Goal: Information Seeking & Learning: Find specific fact

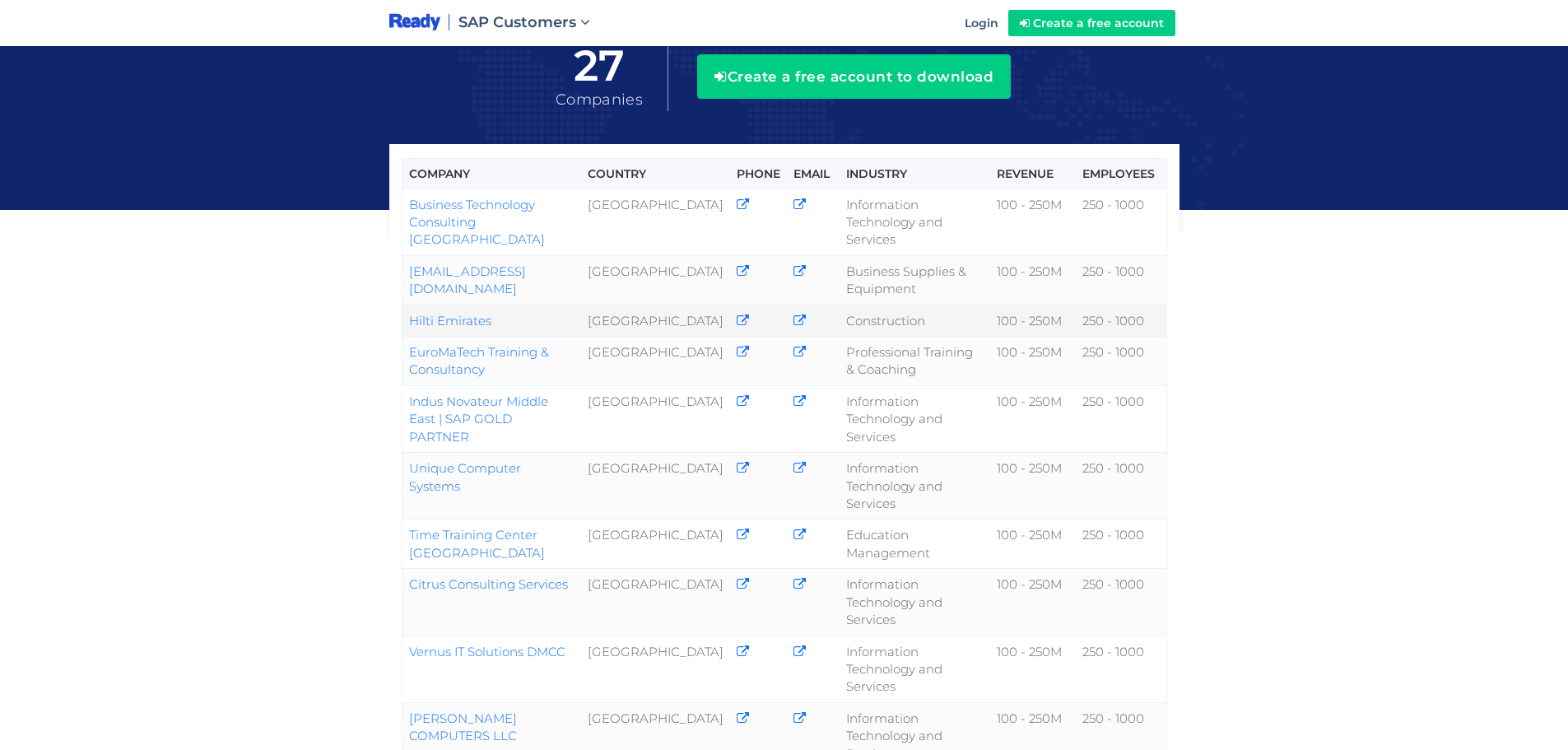
scroll to position [165, 0]
drag, startPoint x: 437, startPoint y: 305, endPoint x: 401, endPoint y: 322, distance: 39.8
click at [272, 430] on div "Company Country Phone Email Industry Revenue Employees Business Technology Cons…" at bounding box center [784, 649] width 1568 height 1628
copy link "EuroMaTech Training & Consultancy"
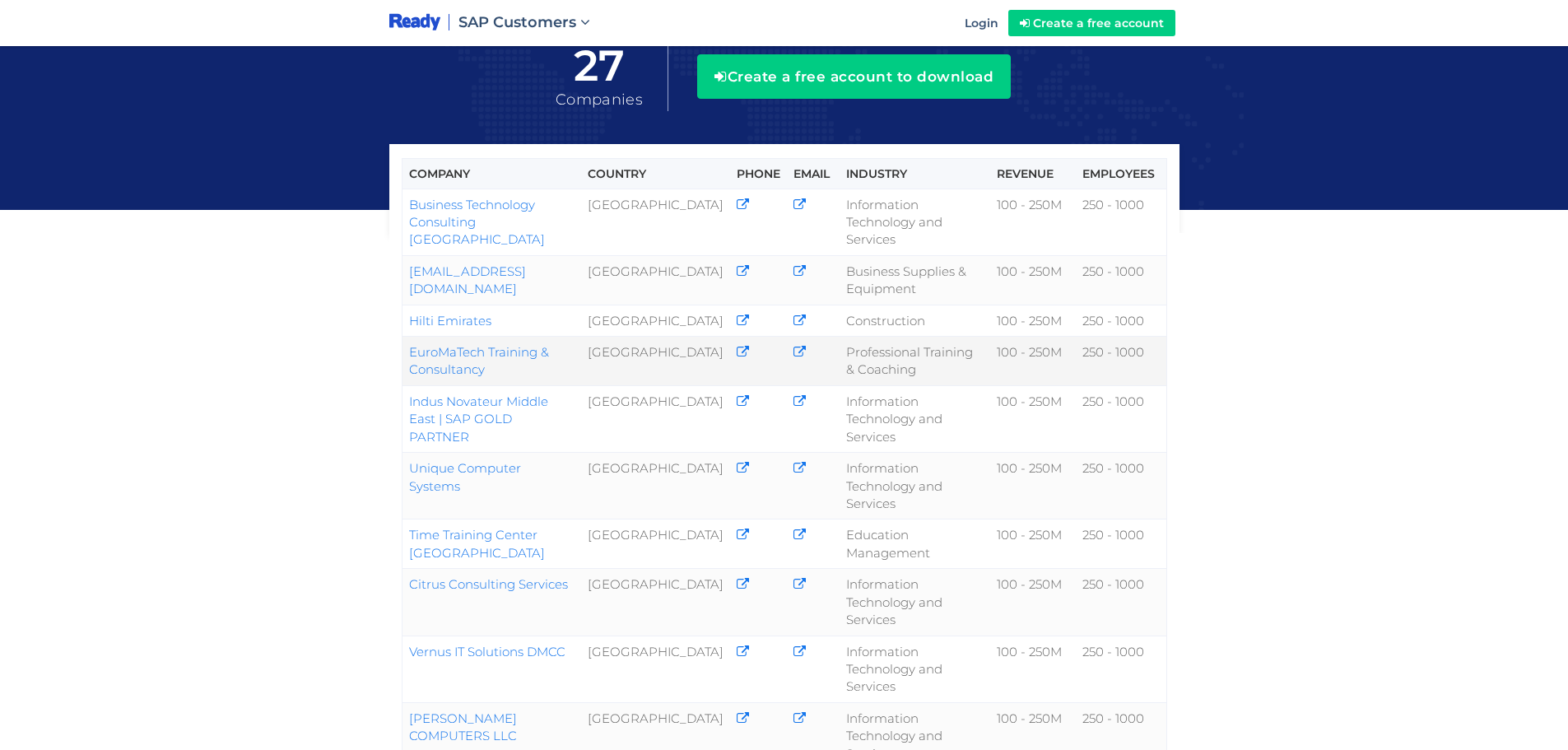
drag, startPoint x: 485, startPoint y: 368, endPoint x: 412, endPoint y: 339, distance: 78.5
click at [412, 339] on td "EuroMaTech Training & Consultancy" at bounding box center [491, 361] width 179 height 50
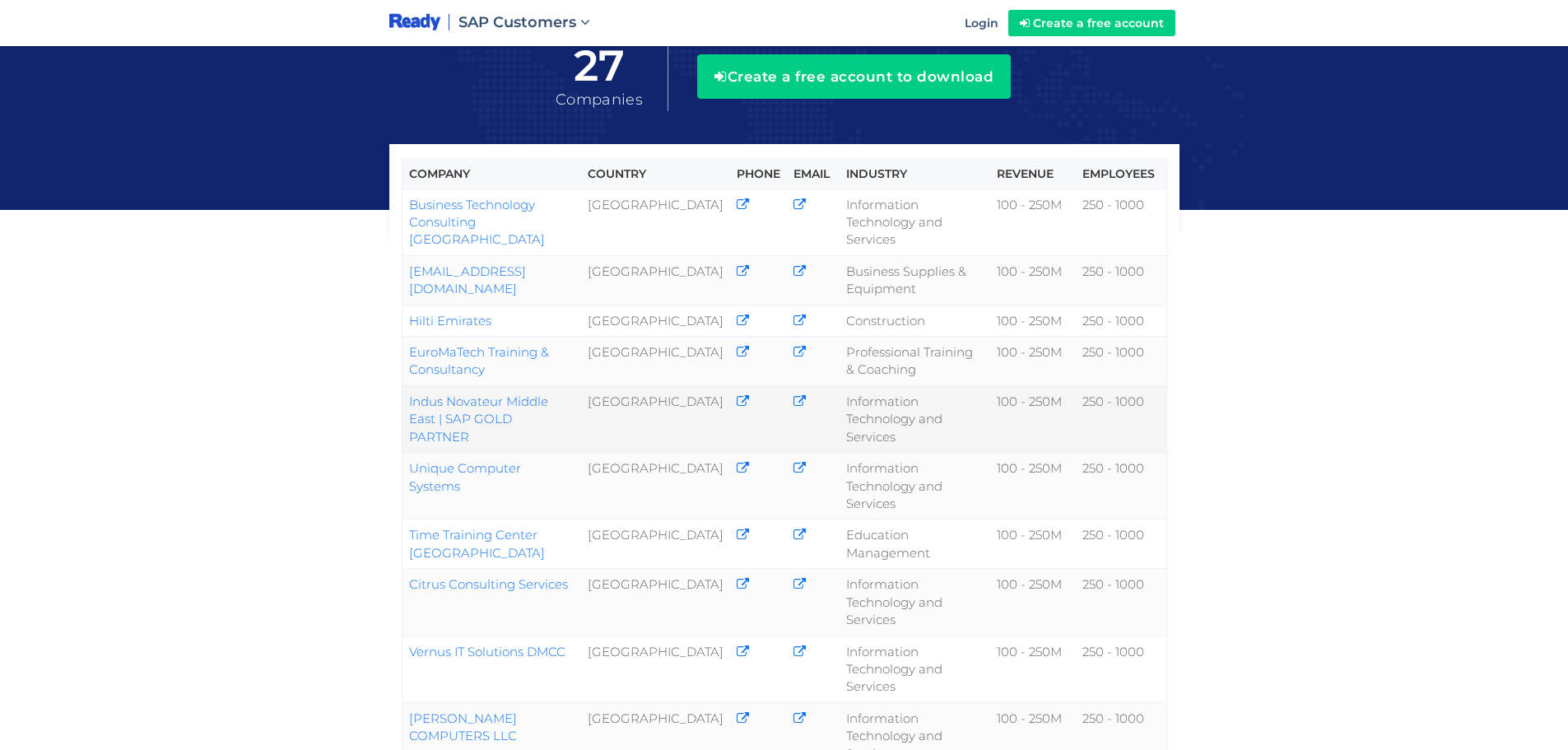
copy link "Indus Novateur Middle East | SAP GOLD PARTNER"
drag, startPoint x: 520, startPoint y: 416, endPoint x: 404, endPoint y: 401, distance: 117.0
click at [404, 401] on td "Indus Novateur Middle East | SAP GOLD PARTNER" at bounding box center [491, 419] width 179 height 67
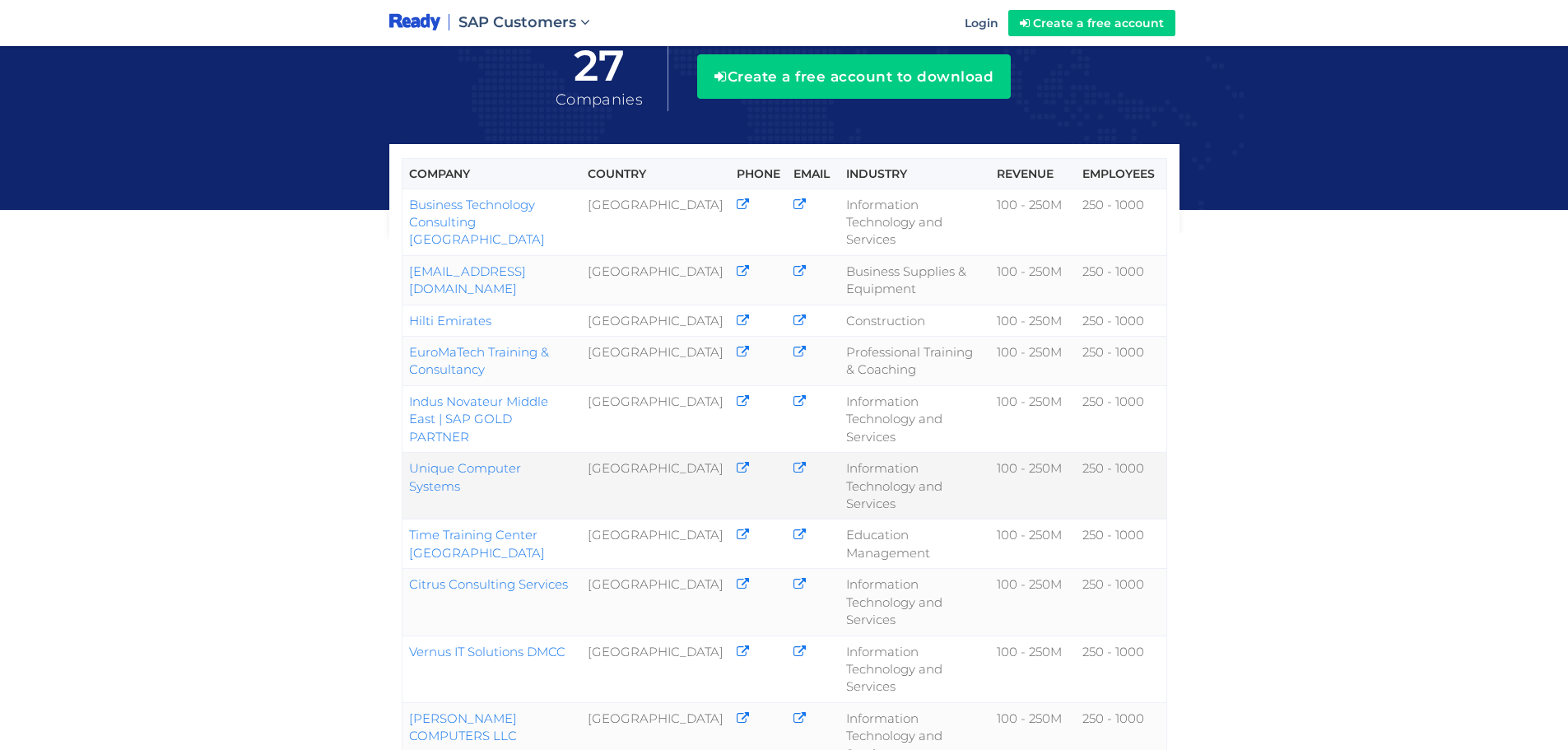
drag, startPoint x: 589, startPoint y: 470, endPoint x: 415, endPoint y: 463, distance: 174.1
click at [415, 463] on td "Unique Computer Systems" at bounding box center [491, 486] width 179 height 67
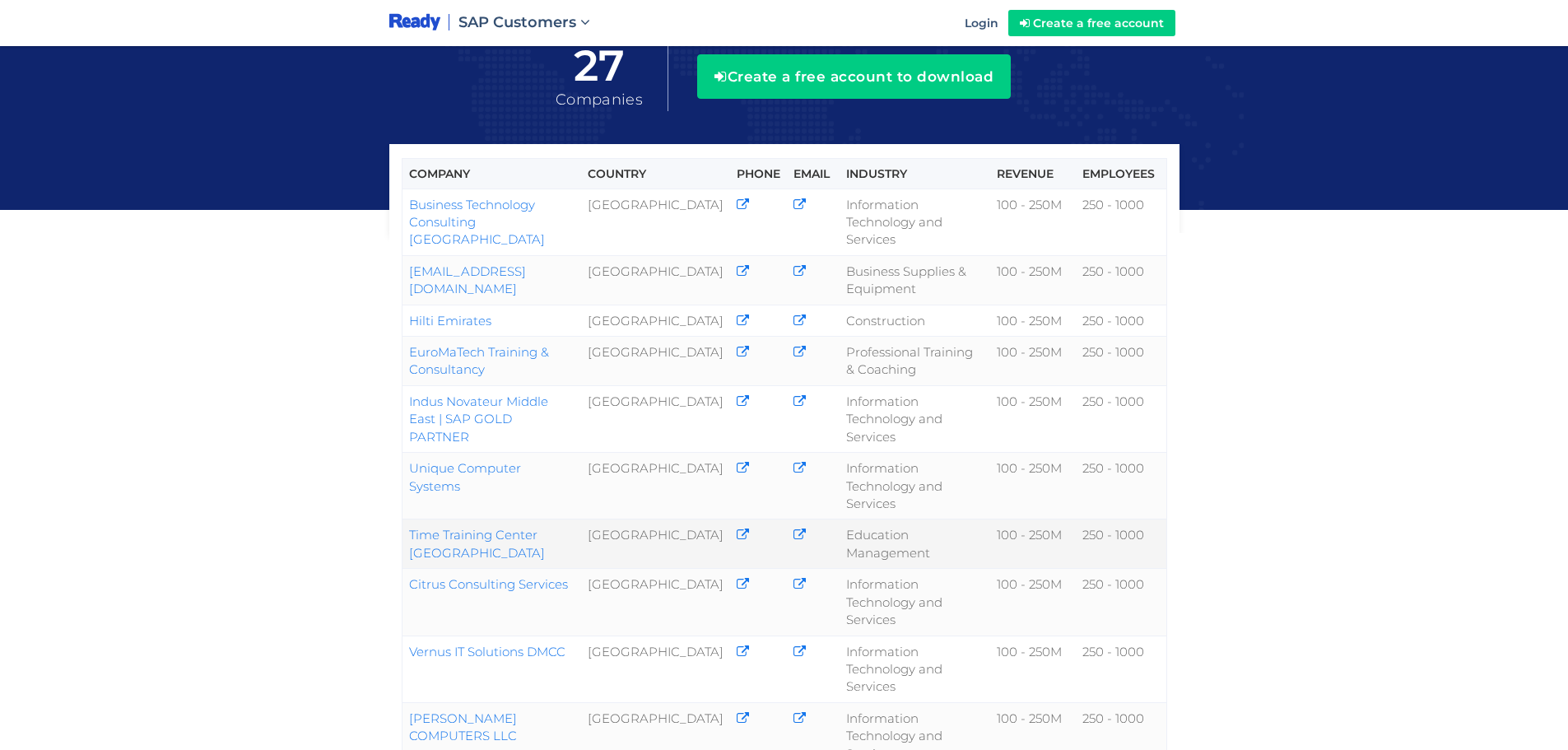
drag, startPoint x: 392, startPoint y: 531, endPoint x: 558, endPoint y: 526, distance: 166.1
click at [582, 530] on td "Time Training Center [GEOGRAPHIC_DATA]" at bounding box center [491, 544] width 179 height 50
copy link "Time Training Center [GEOGRAPHIC_DATA]"
drag, startPoint x: 612, startPoint y: 530, endPoint x: 409, endPoint y: 529, distance: 203.0
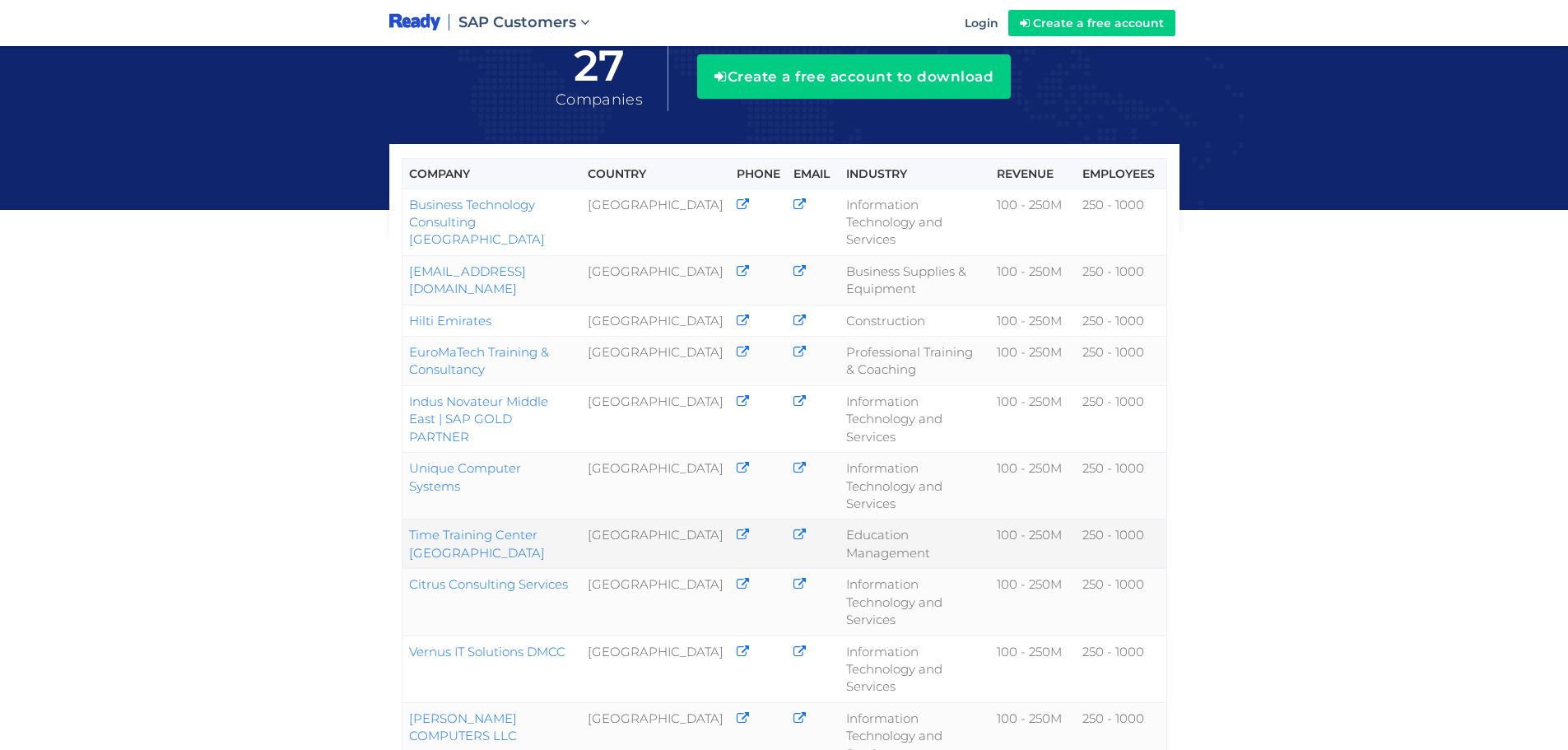
click at [409, 529] on td "Time Training Center [GEOGRAPHIC_DATA]" at bounding box center [491, 544] width 179 height 50
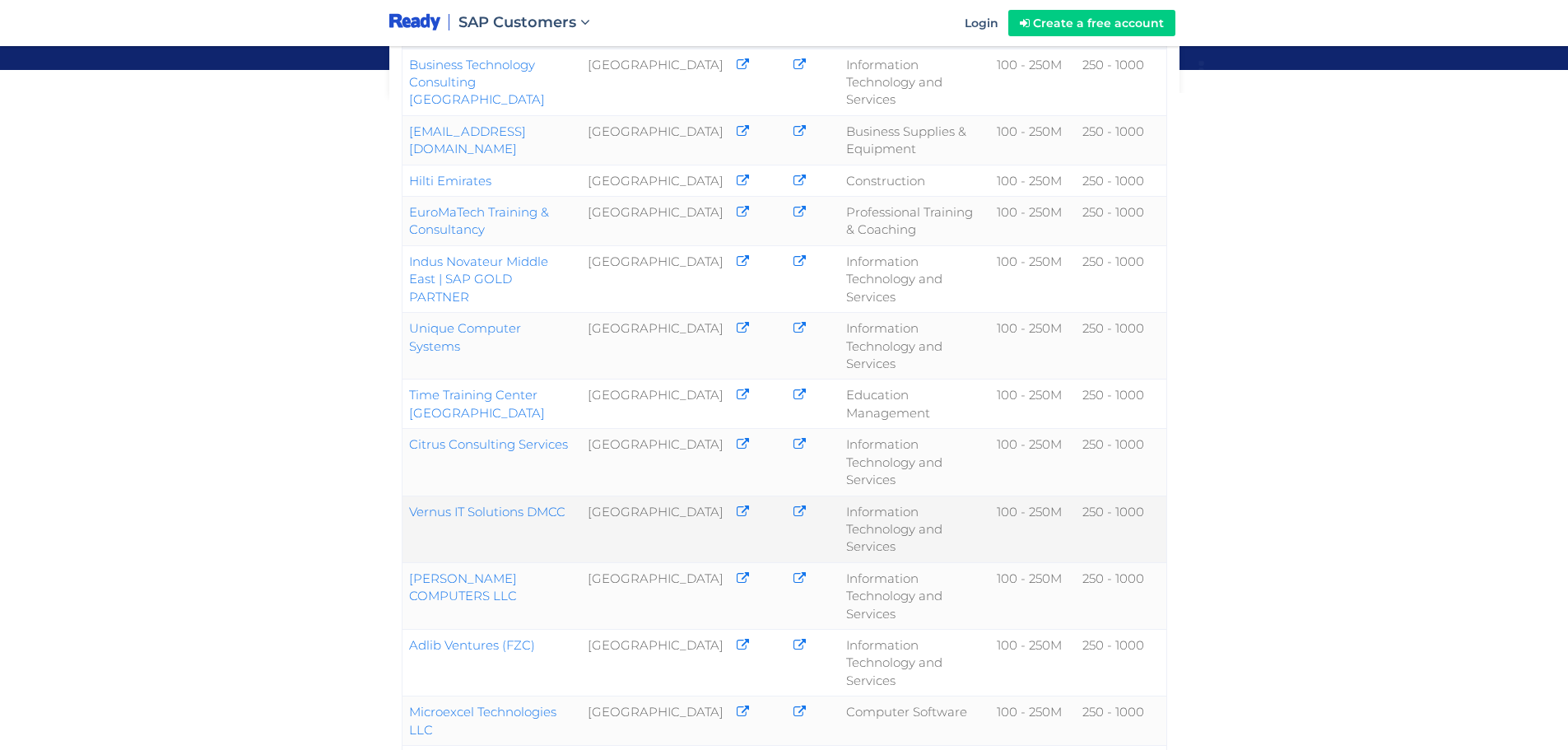
scroll to position [494, 0]
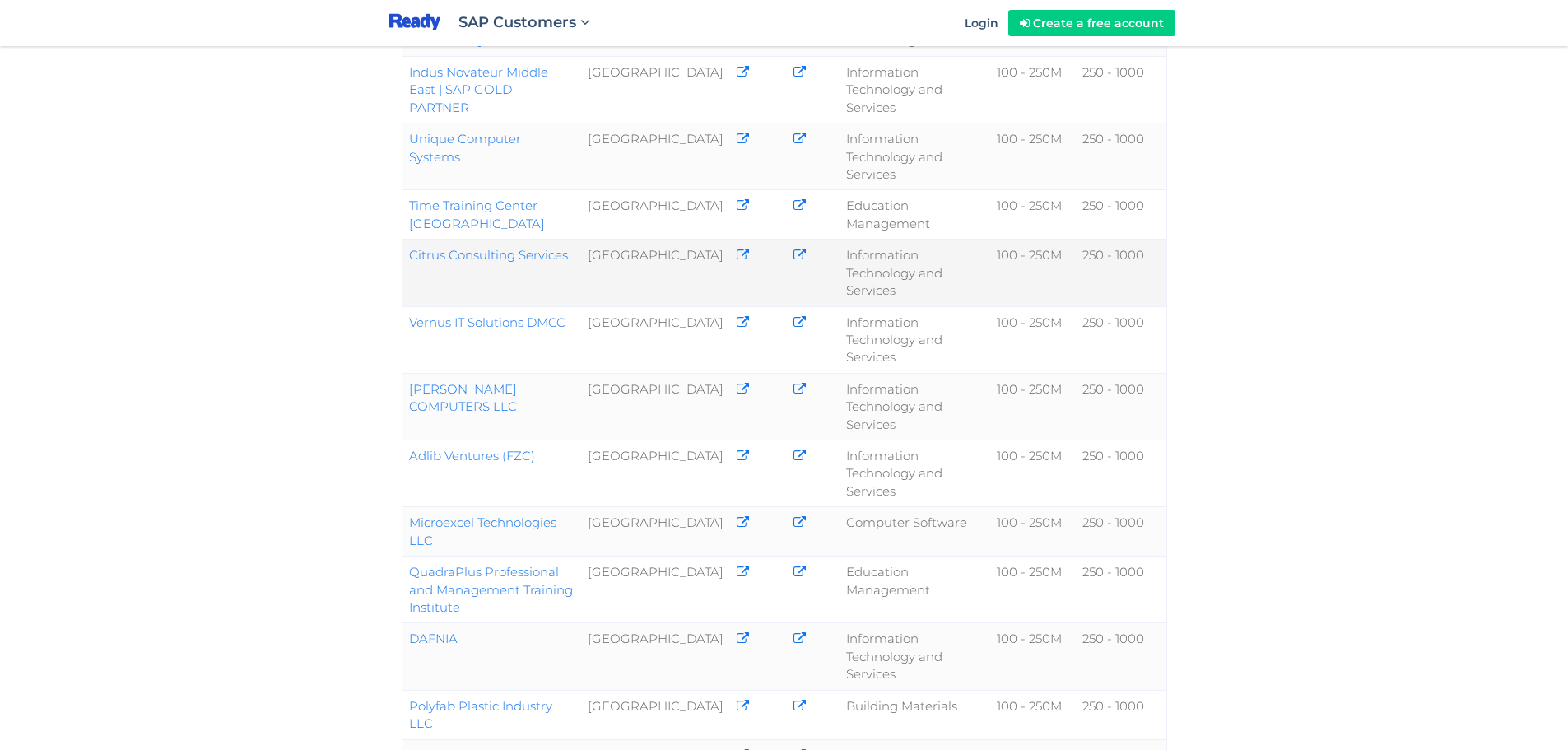
copy link "Citrus Consulting Services"
drag, startPoint x: 588, startPoint y: 247, endPoint x: 407, endPoint y: 254, distance: 181.1
click at [407, 254] on td "Citrus Consulting Services" at bounding box center [491, 273] width 179 height 67
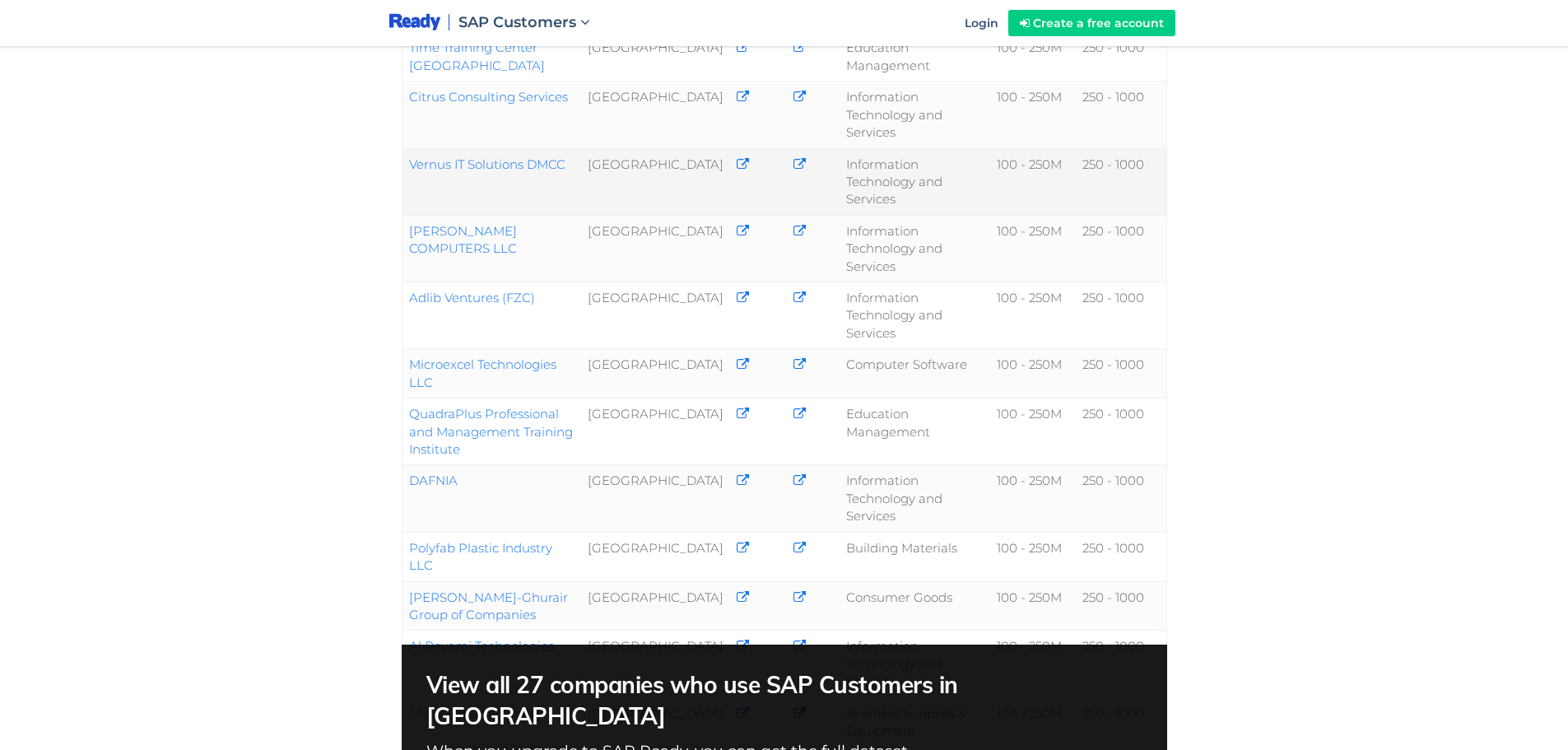
scroll to position [659, 0]
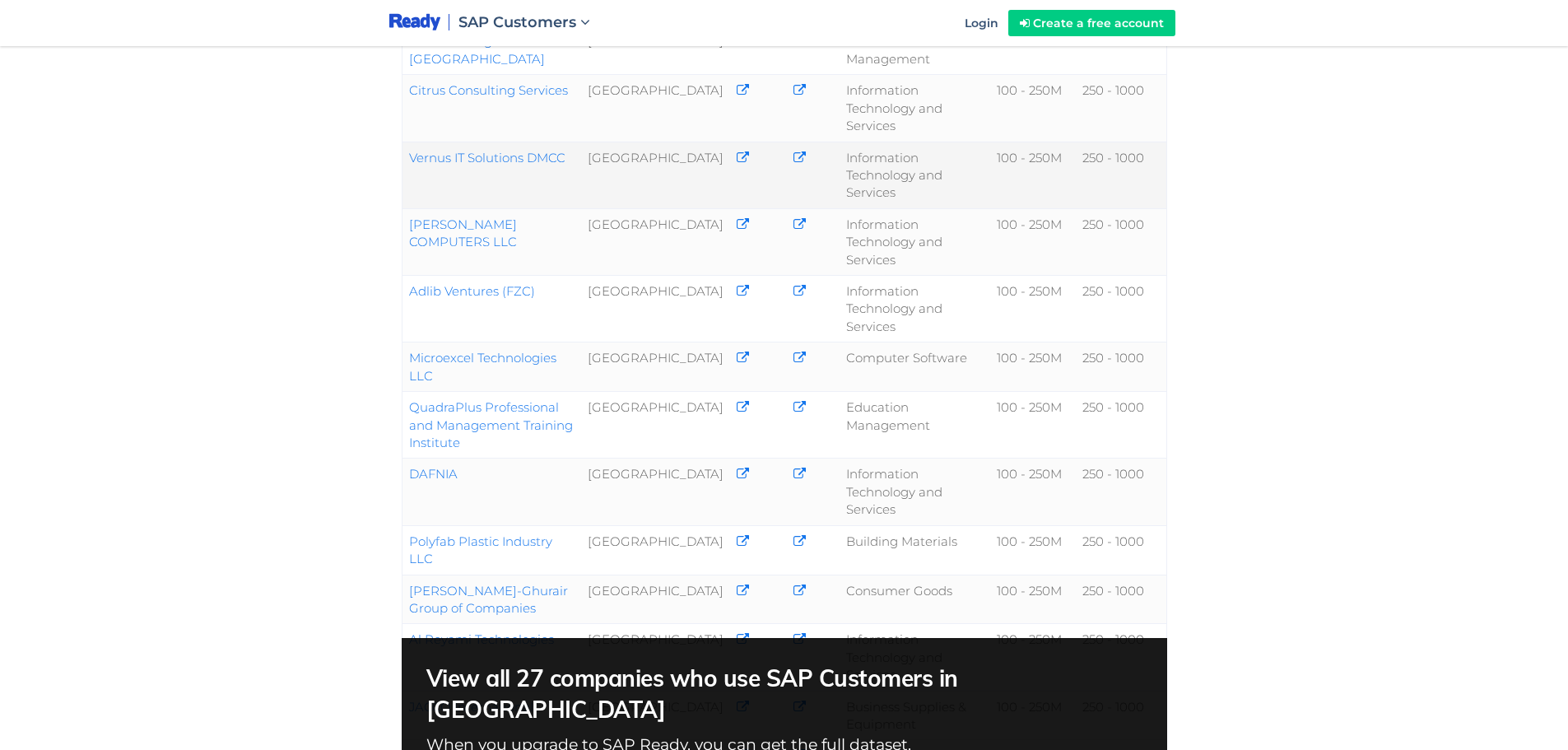
copy link "Vernus IT Solutions DMCC"
drag, startPoint x: 581, startPoint y: 156, endPoint x: 408, endPoint y: 142, distance: 173.6
click at [408, 142] on td "Vernus IT Solutions DMCC" at bounding box center [491, 175] width 179 height 67
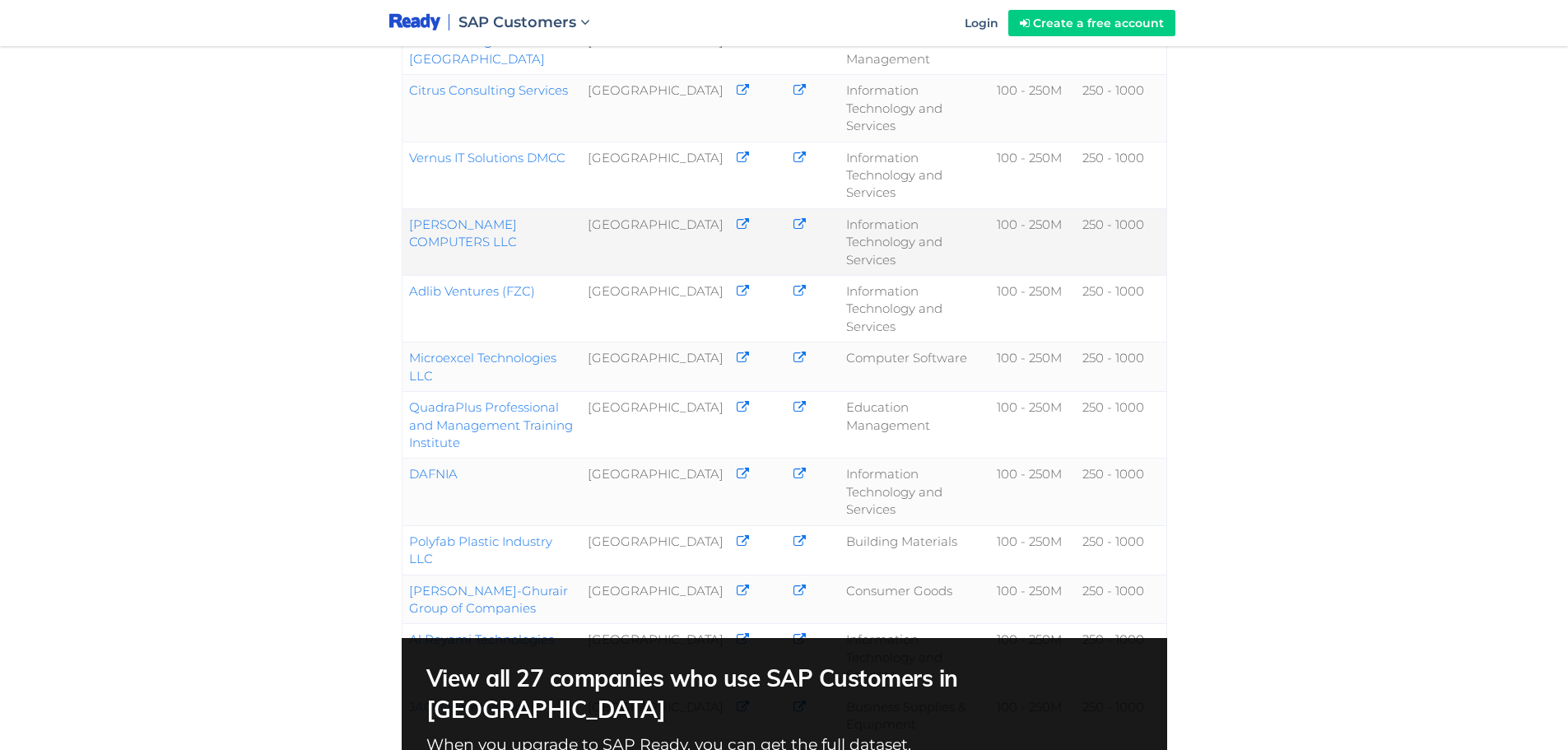
drag, startPoint x: 600, startPoint y: 218, endPoint x: 402, endPoint y: 226, distance: 198.2
click at [402, 226] on td "[PERSON_NAME] COMPUTERS LLC" at bounding box center [491, 241] width 179 height 67
copy link "[PERSON_NAME] COMPUTERS LLC"
drag, startPoint x: 563, startPoint y: 288, endPoint x: 419, endPoint y: 2, distance: 320.2
click at [405, 293] on td "Adlib Ventures (FZC)" at bounding box center [491, 309] width 179 height 67
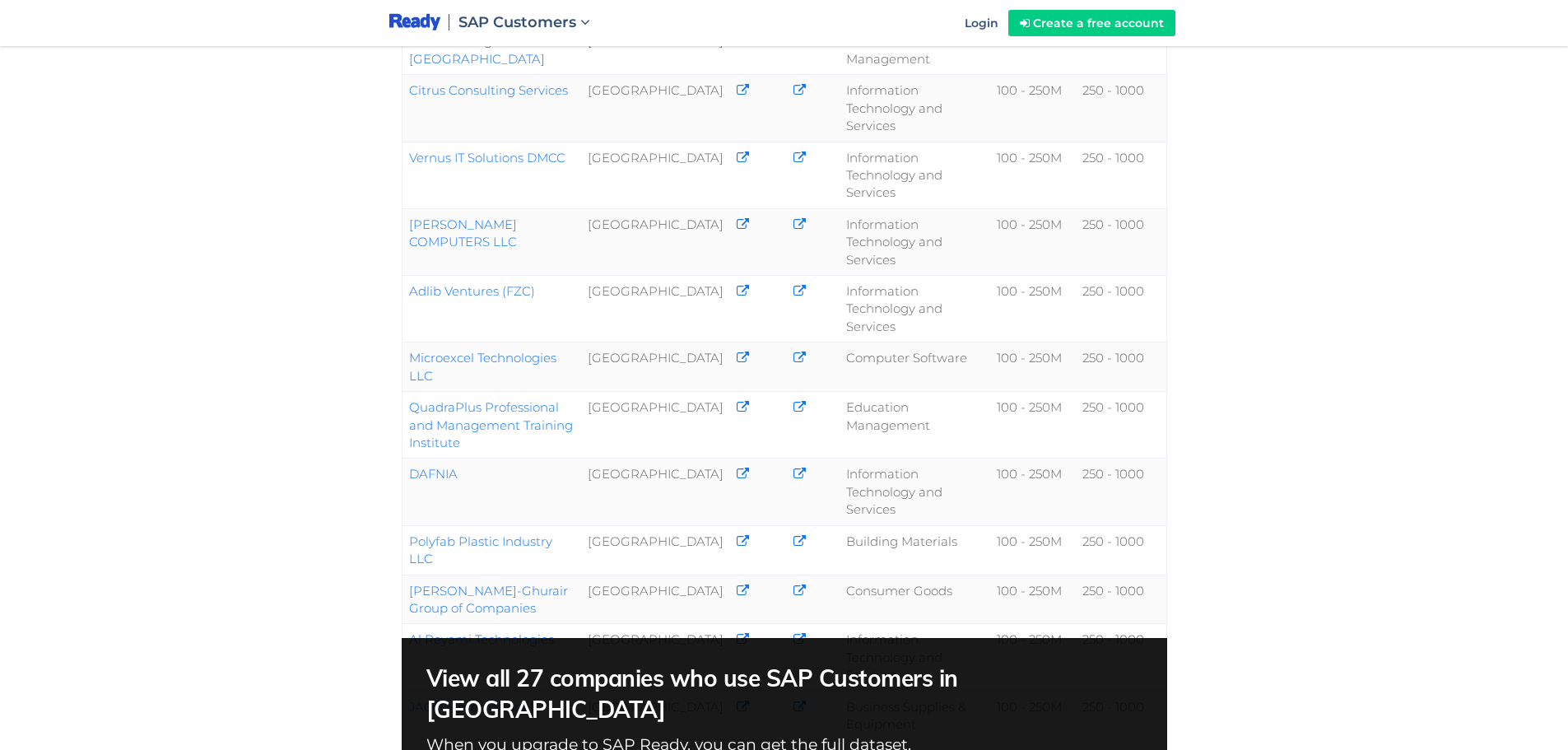
copy link "Adlib Ventures (FZC)"
copy div "[GEOGRAPHIC_DATA] Computer Software 100 - 250M 250 - 1000 QuadraPlus Profession…"
drag, startPoint x: 575, startPoint y: 352, endPoint x: 399, endPoint y: 360, distance: 176.2
click at [399, 360] on div "Company Country Phone Email Industry Revenue Employees Business Technology Cons…" at bounding box center [784, 314] width 815 height 1197
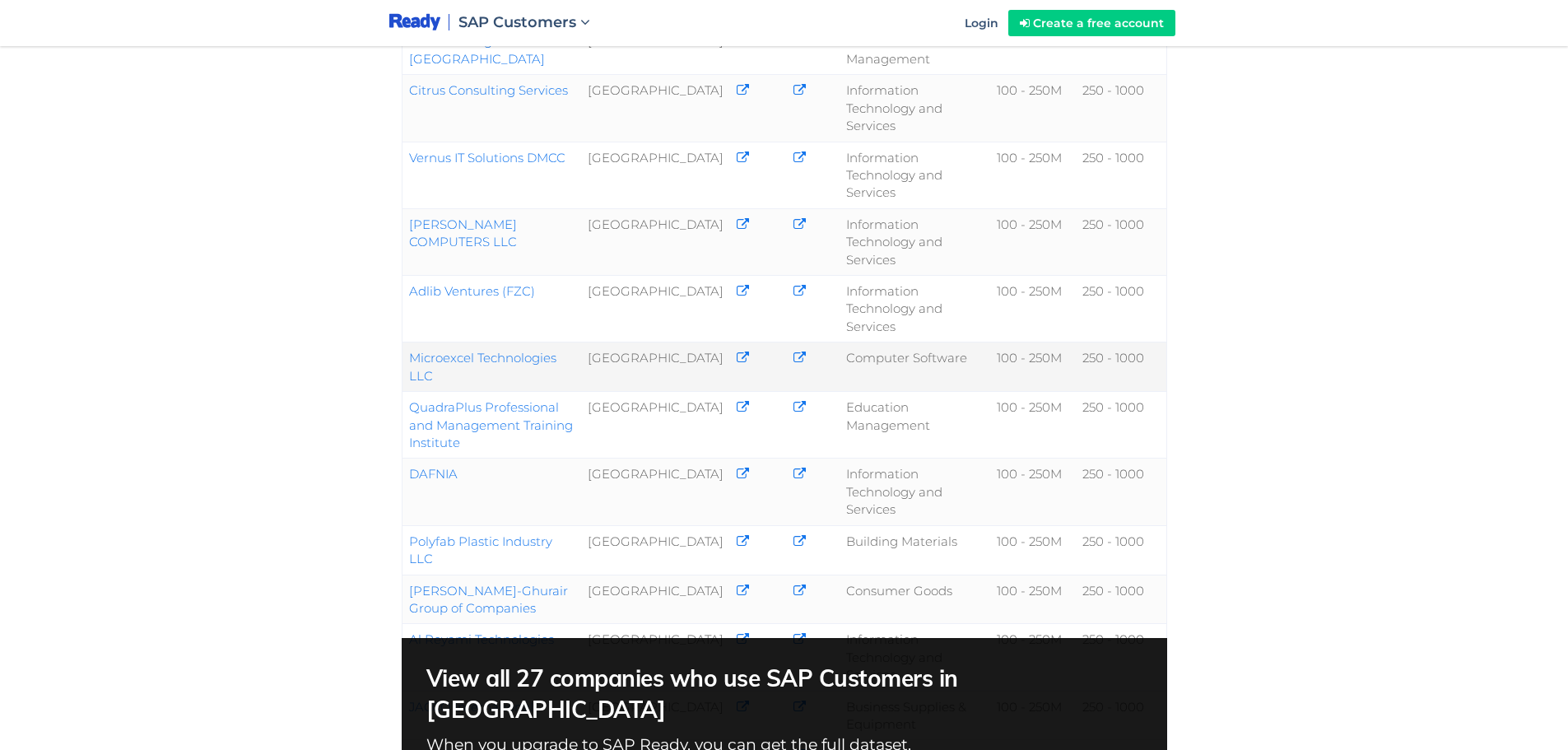
drag, startPoint x: 398, startPoint y: 360, endPoint x: 527, endPoint y: 348, distance: 129.6
click at [527, 348] on div "Company Country Phone Email Industry Revenue Employees Business Technology Cons…" at bounding box center [784, 314] width 815 height 1197
click at [284, 348] on div "Company Country Phone Email Industry Revenue Employees Business Technology Cons…" at bounding box center [784, 155] width 1568 height 1628
drag, startPoint x: 569, startPoint y: 355, endPoint x: 407, endPoint y: 362, distance: 162.2
click at [407, 362] on td "Microexcel Technologies LLC" at bounding box center [491, 367] width 179 height 50
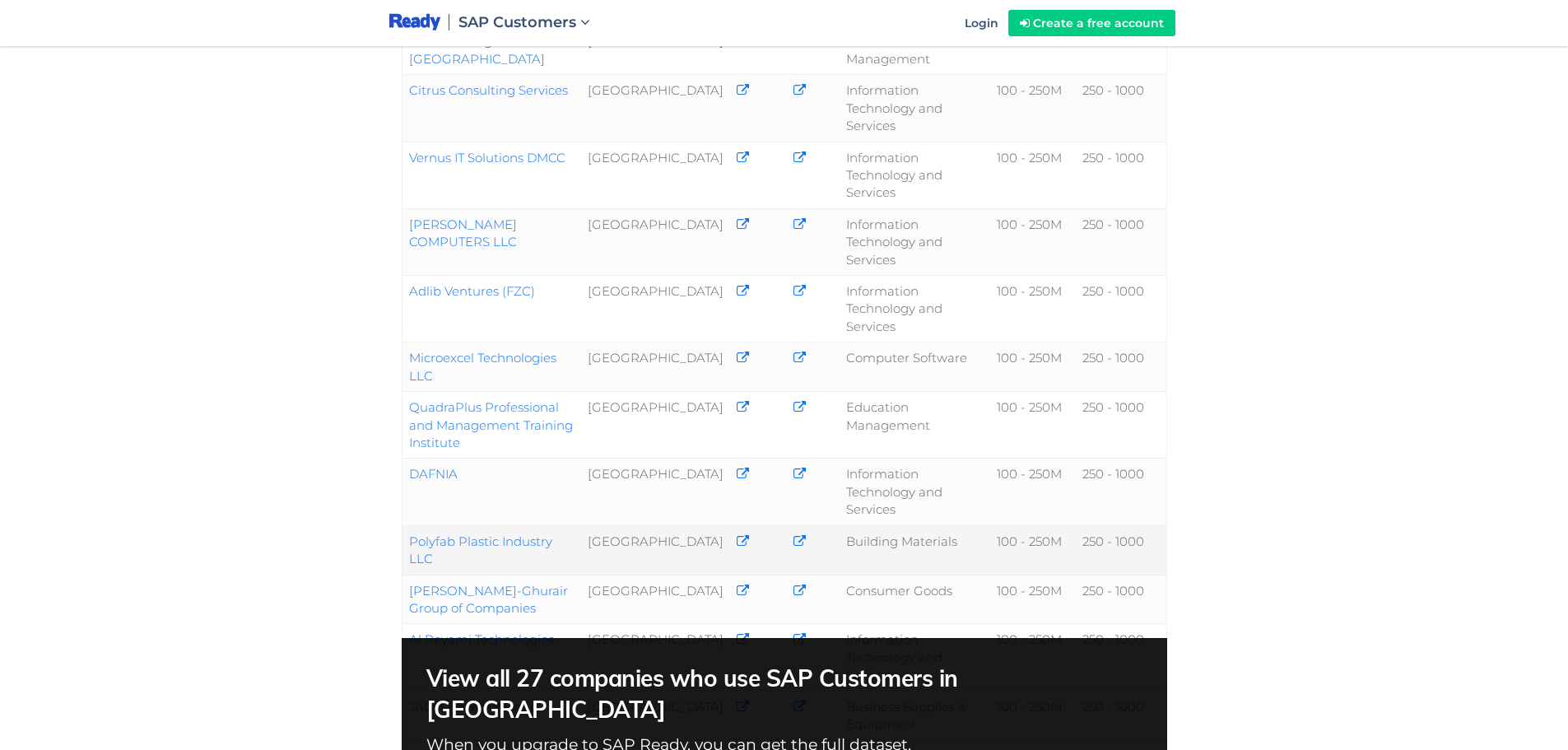
copy link "Microexcel Technologies LLC"
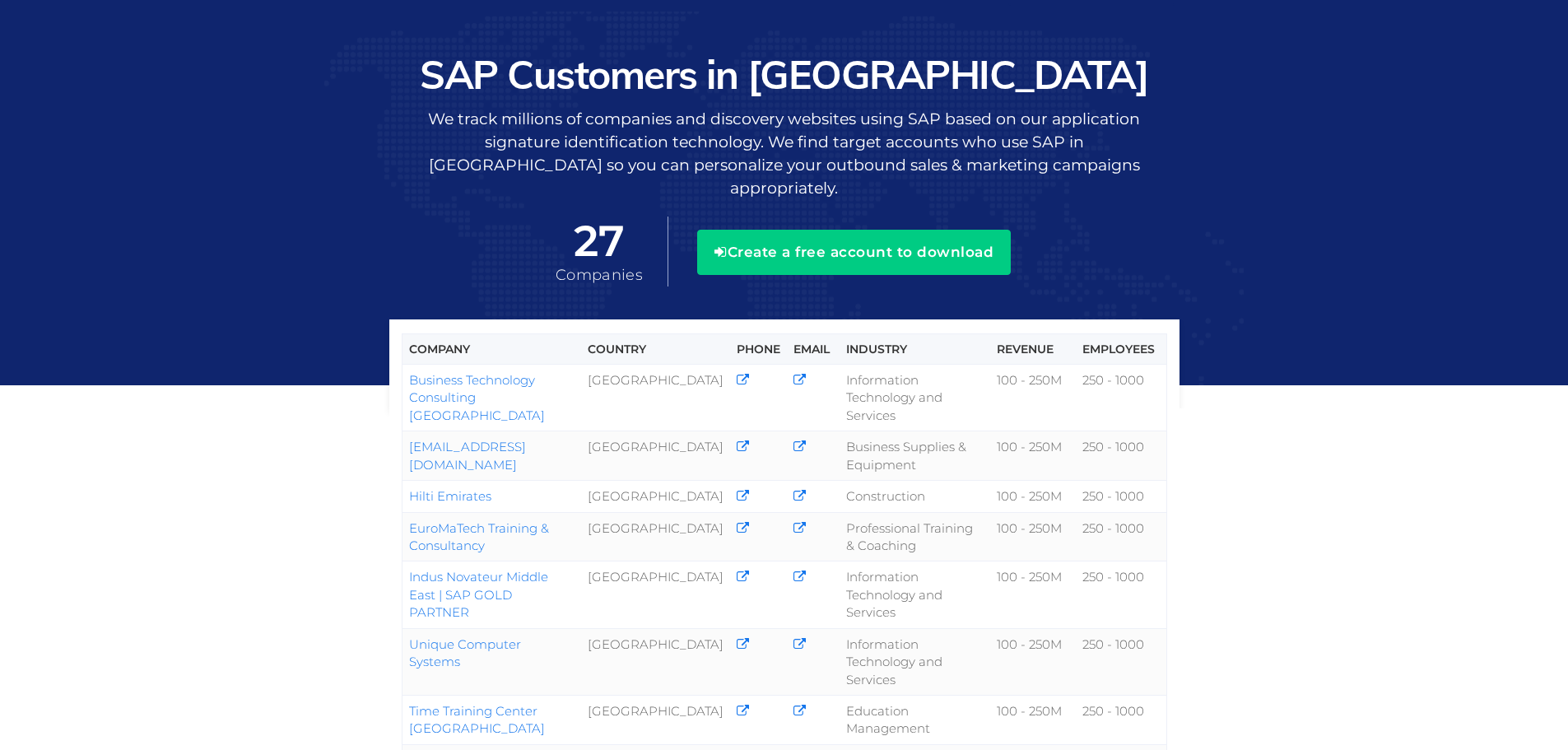
scroll to position [0, 0]
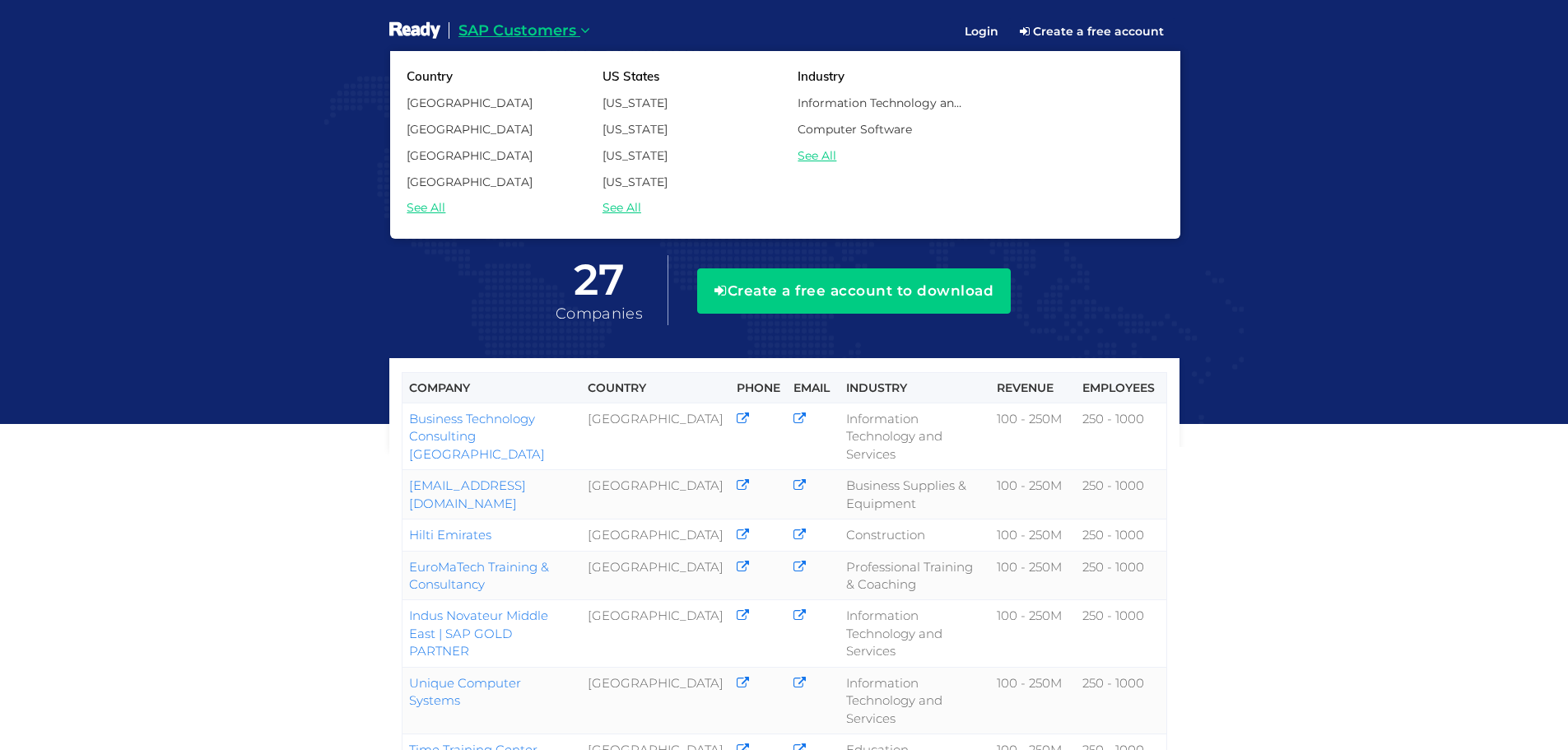
click at [548, 15] on link "SAP Customers" at bounding box center [524, 30] width 151 height 46
click at [607, 213] on link "See All" at bounding box center [688, 207] width 196 height 20
